Goal: Transaction & Acquisition: Purchase product/service

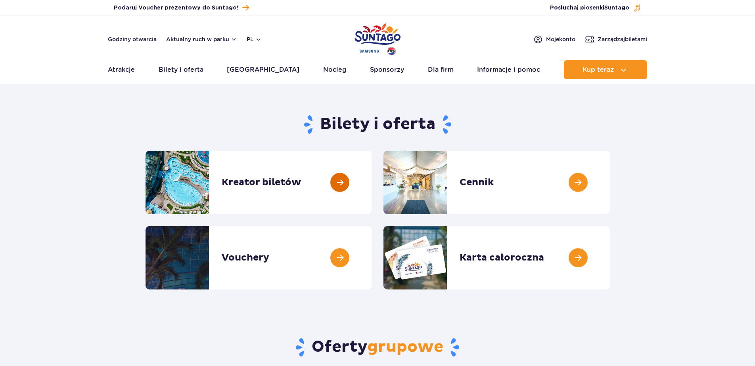
click at [372, 189] on link at bounding box center [372, 182] width 0 height 63
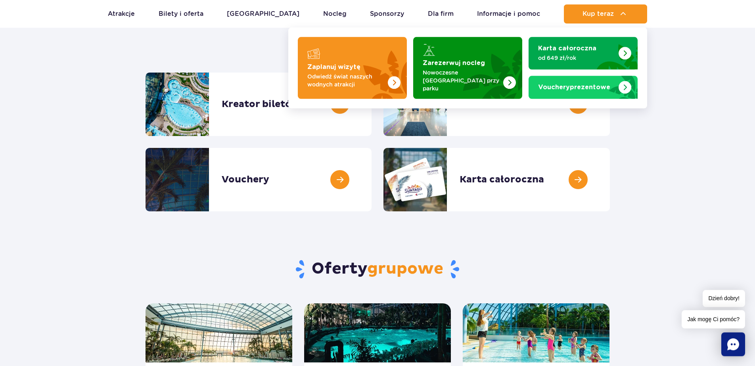
scroll to position [36, 0]
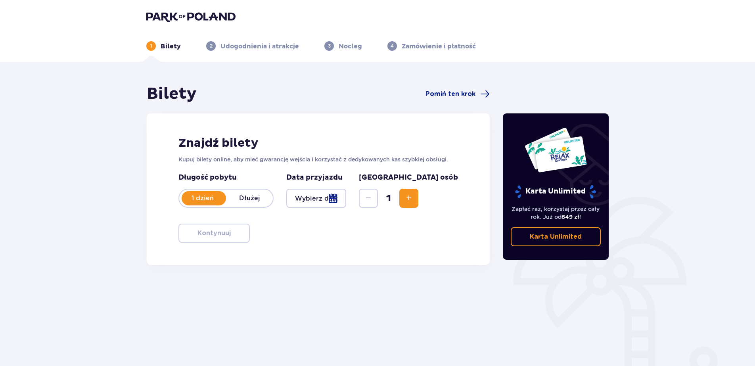
click at [325, 201] on div at bounding box center [316, 198] width 60 height 19
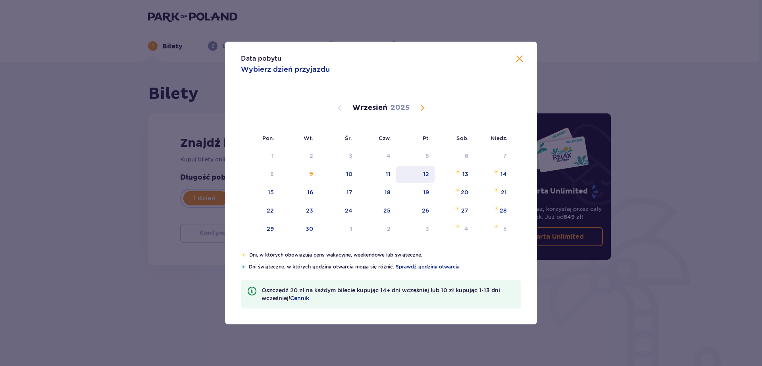
click at [426, 173] on div "12" at bounding box center [426, 174] width 6 height 8
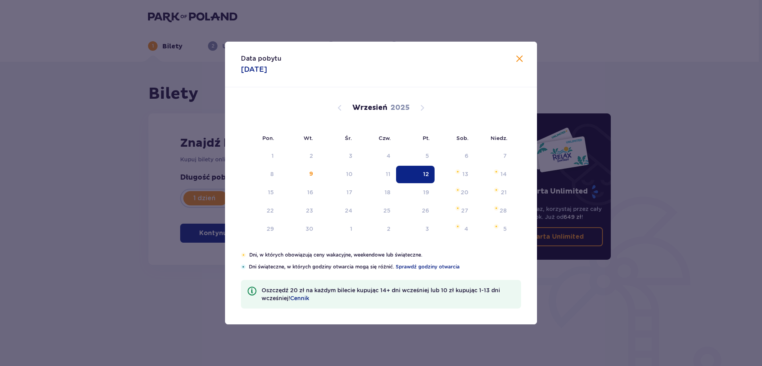
click at [520, 58] on header "1 Bilety 2 Udogodnienia i atrakcje 3 Nocleg 4 Zamówienie i płatność" at bounding box center [379, 31] width 758 height 62
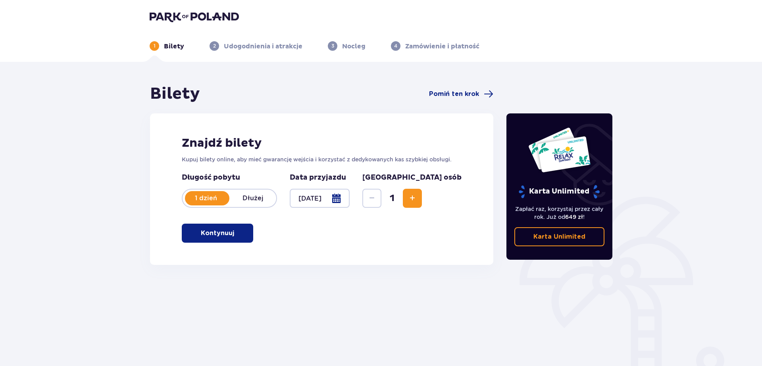
type input "12.09.25"
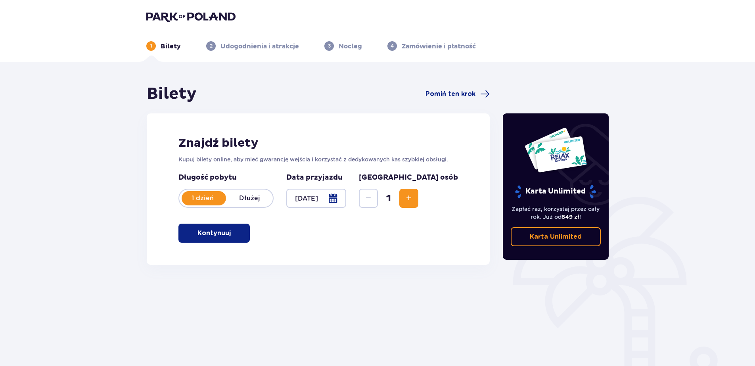
click at [199, 233] on p "Kontynuuj" at bounding box center [214, 233] width 33 height 9
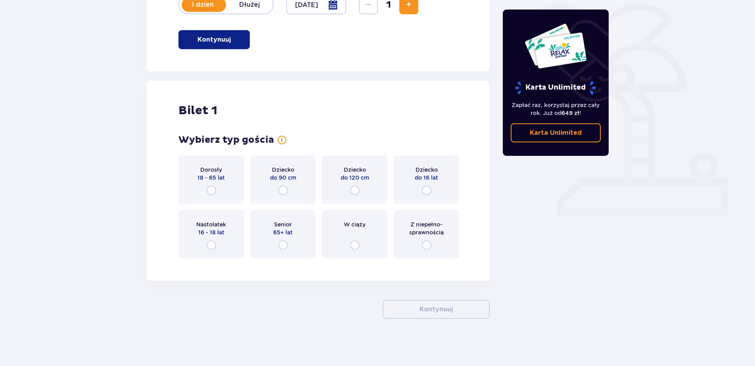
scroll to position [194, 0]
click at [212, 188] on input "radio" at bounding box center [212, 190] width 10 height 10
radio input "true"
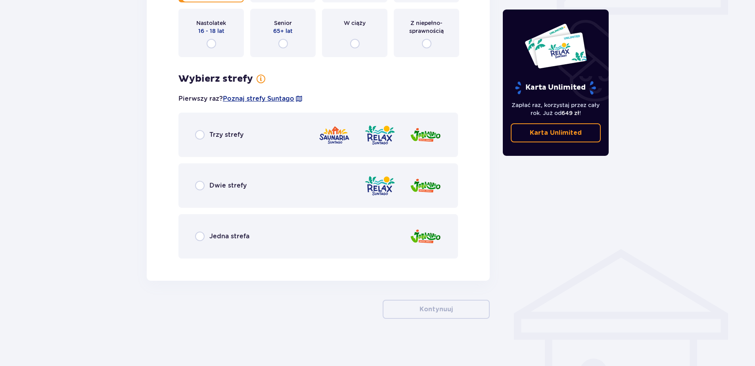
scroll to position [395, 0]
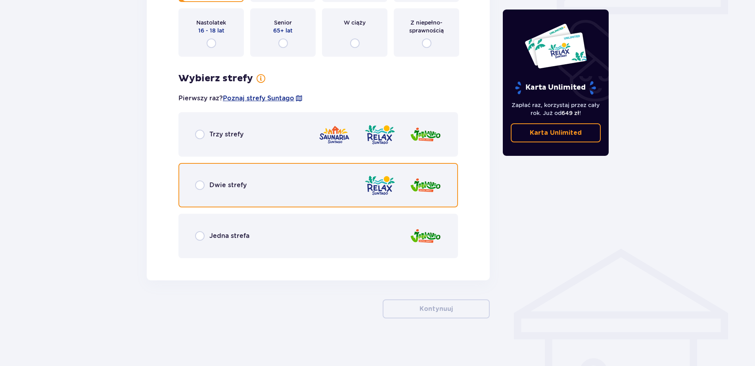
click at [200, 186] on input "radio" at bounding box center [200, 185] width 10 height 10
radio input "true"
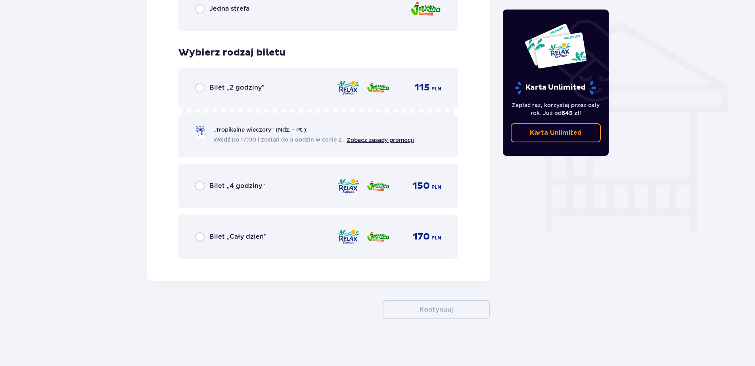
scroll to position [624, 0]
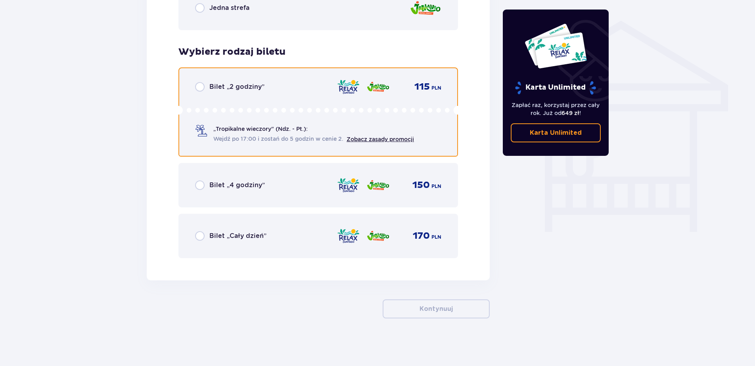
click at [203, 85] on input "radio" at bounding box center [200, 87] width 10 height 10
radio input "true"
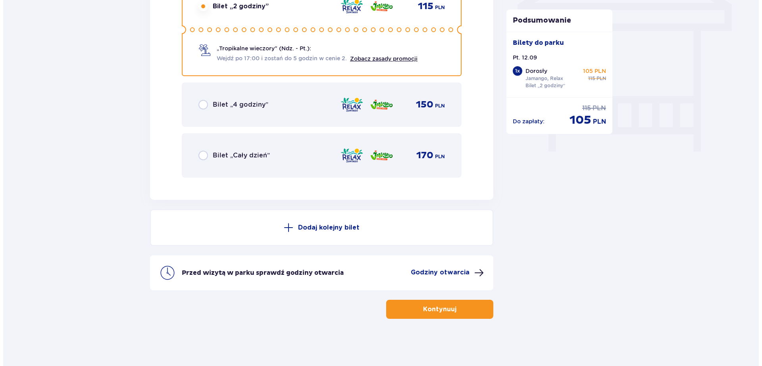
scroll to position [705, 0]
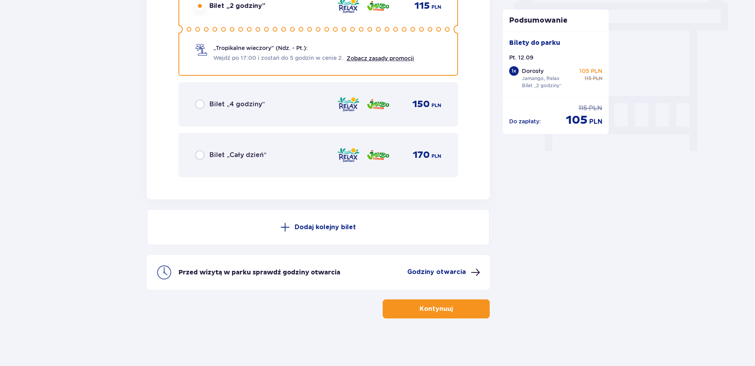
click at [465, 272] on p "Godziny otwarcia" at bounding box center [436, 272] width 59 height 9
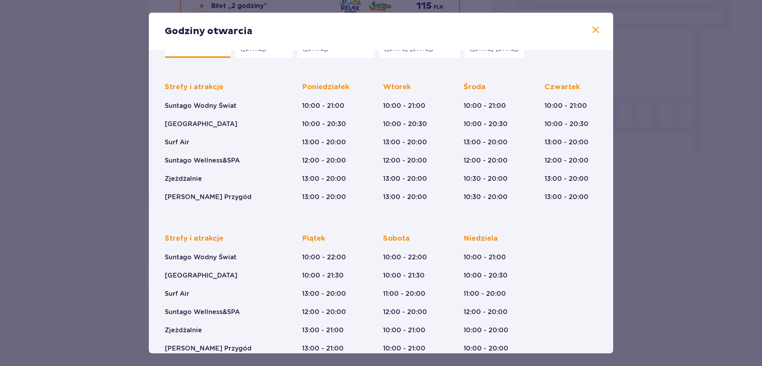
scroll to position [46, 0]
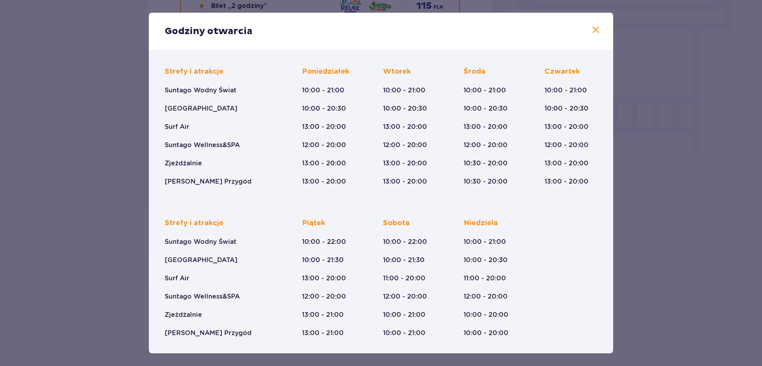
click at [591, 30] on span at bounding box center [596, 30] width 10 height 10
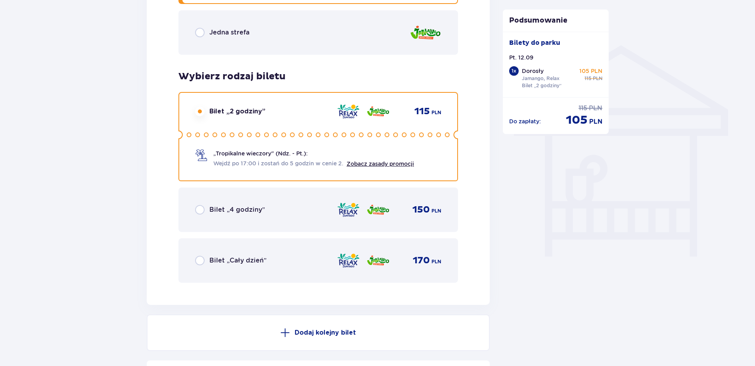
scroll to position [705, 0]
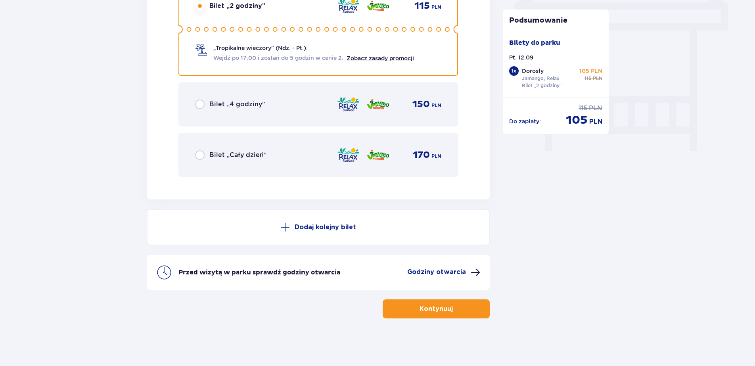
click at [442, 311] on p "Kontynuuj" at bounding box center [436, 309] width 33 height 9
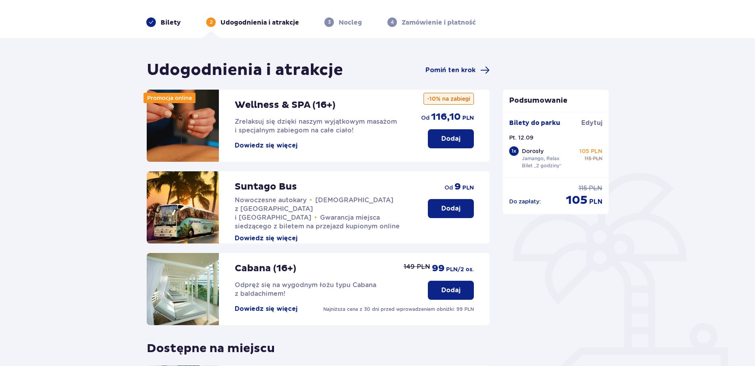
scroll to position [143, 0]
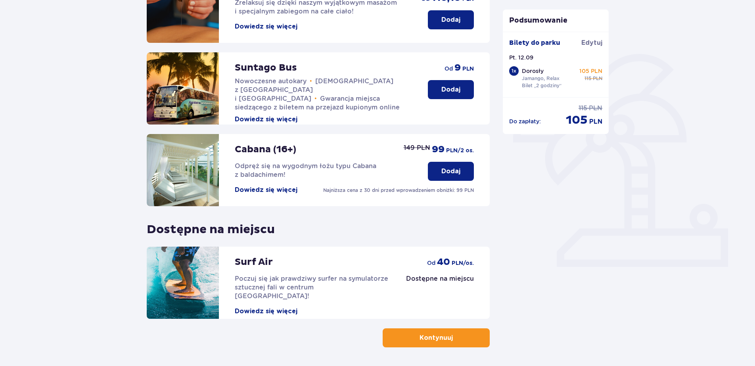
click at [434, 336] on p "Kontynuuj" at bounding box center [436, 338] width 33 height 9
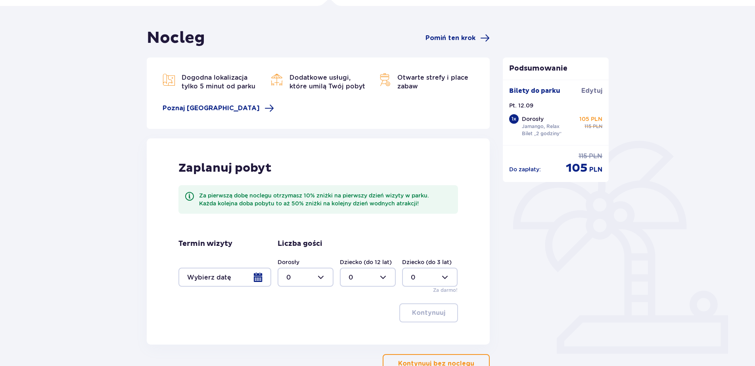
scroll to position [107, 0]
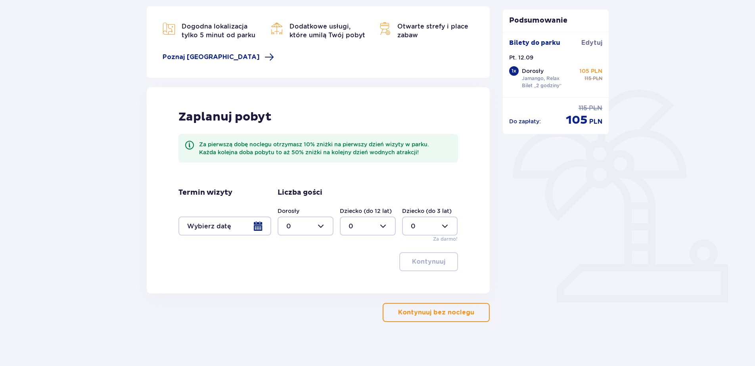
click at [429, 308] on button "Kontynuuj bez noclegu" at bounding box center [436, 312] width 107 height 19
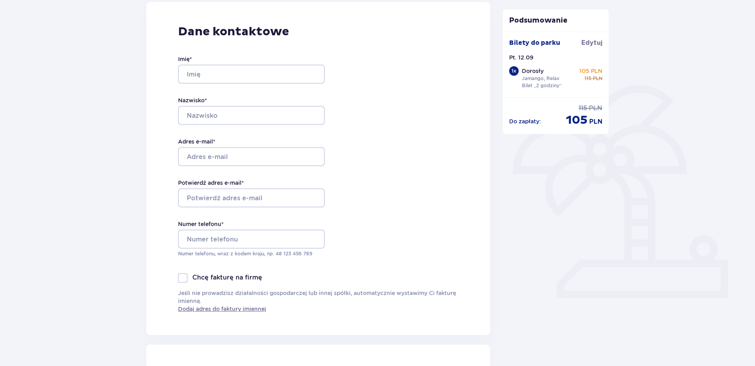
scroll to position [107, 0]
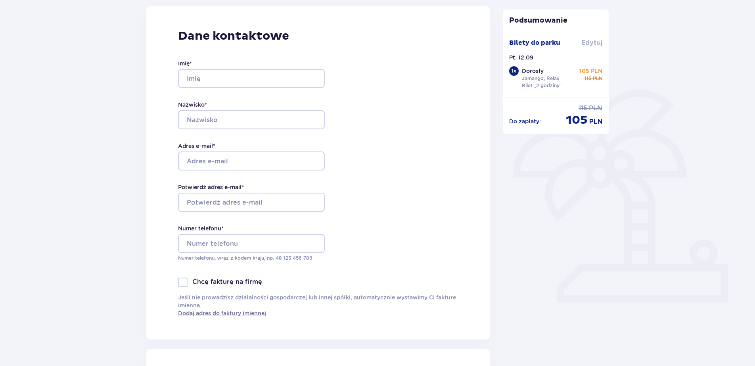
click at [587, 42] on span "Edytuj" at bounding box center [592, 42] width 21 height 9
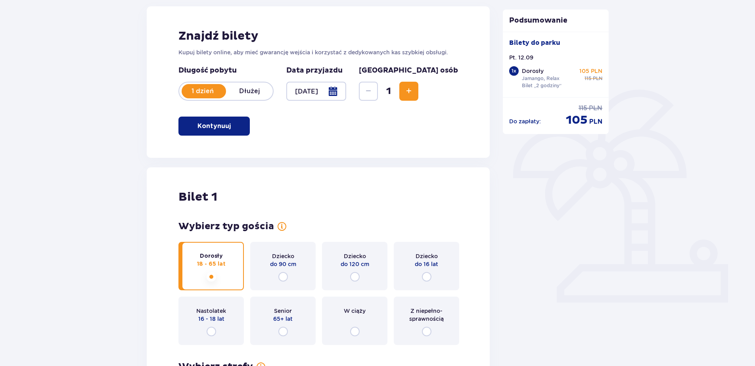
type input "12.09.25"
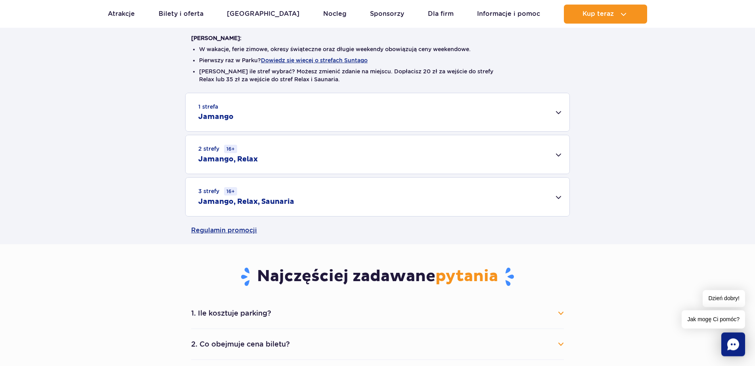
scroll to position [214, 0]
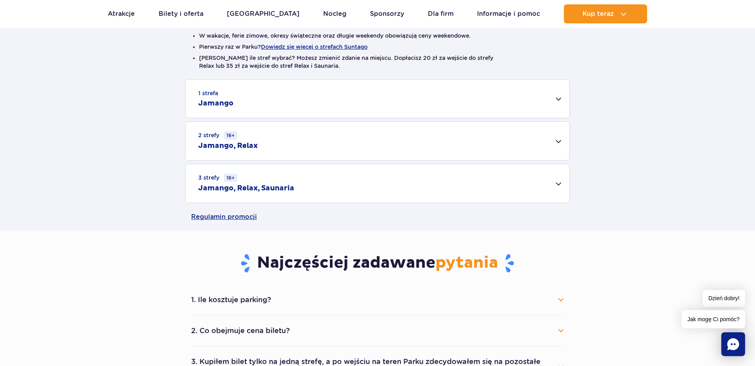
click at [556, 140] on div "2 strefy 16+ Jamango, Relax" at bounding box center [378, 141] width 384 height 38
